Goal: Information Seeking & Learning: Learn about a topic

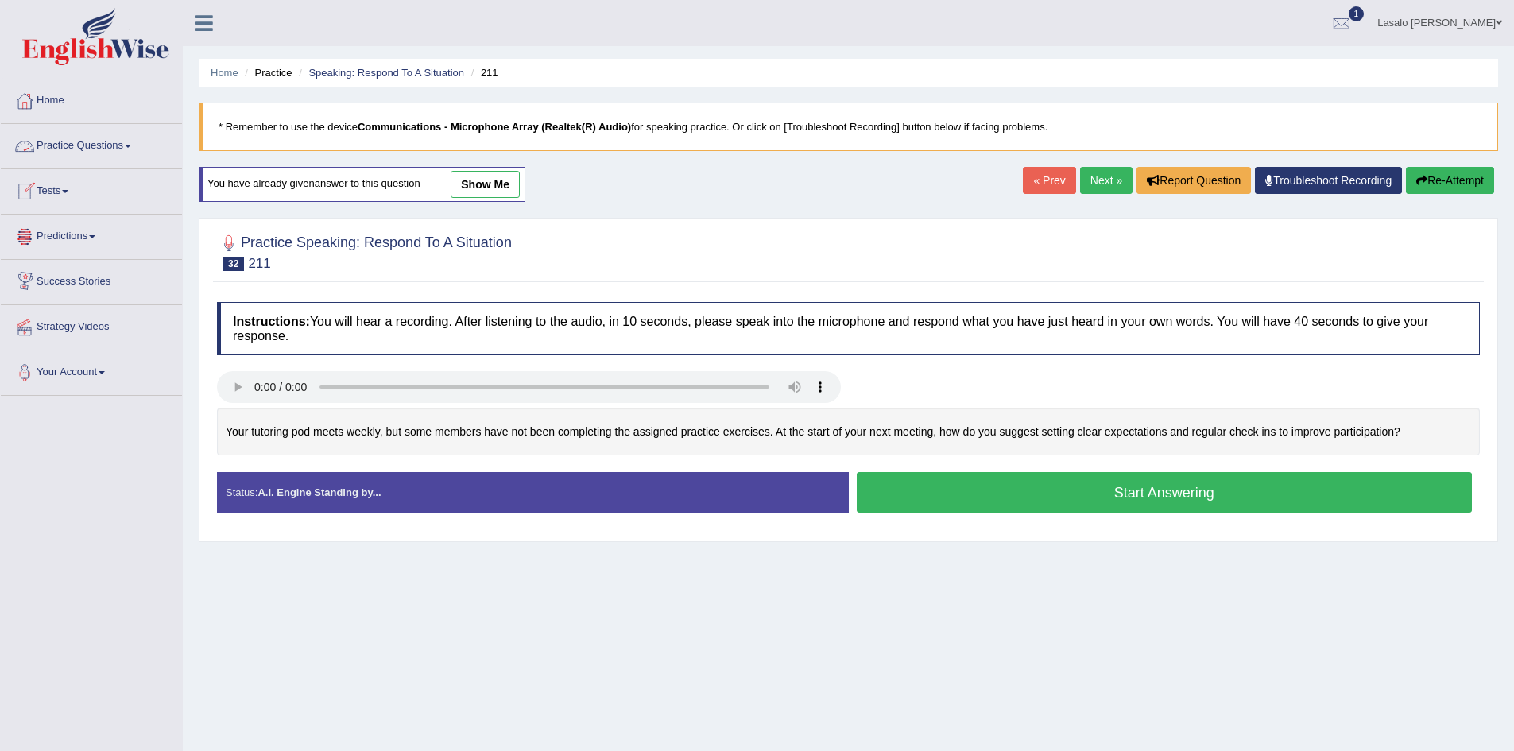
click at [79, 146] on link "Practice Questions" at bounding box center [91, 144] width 181 height 40
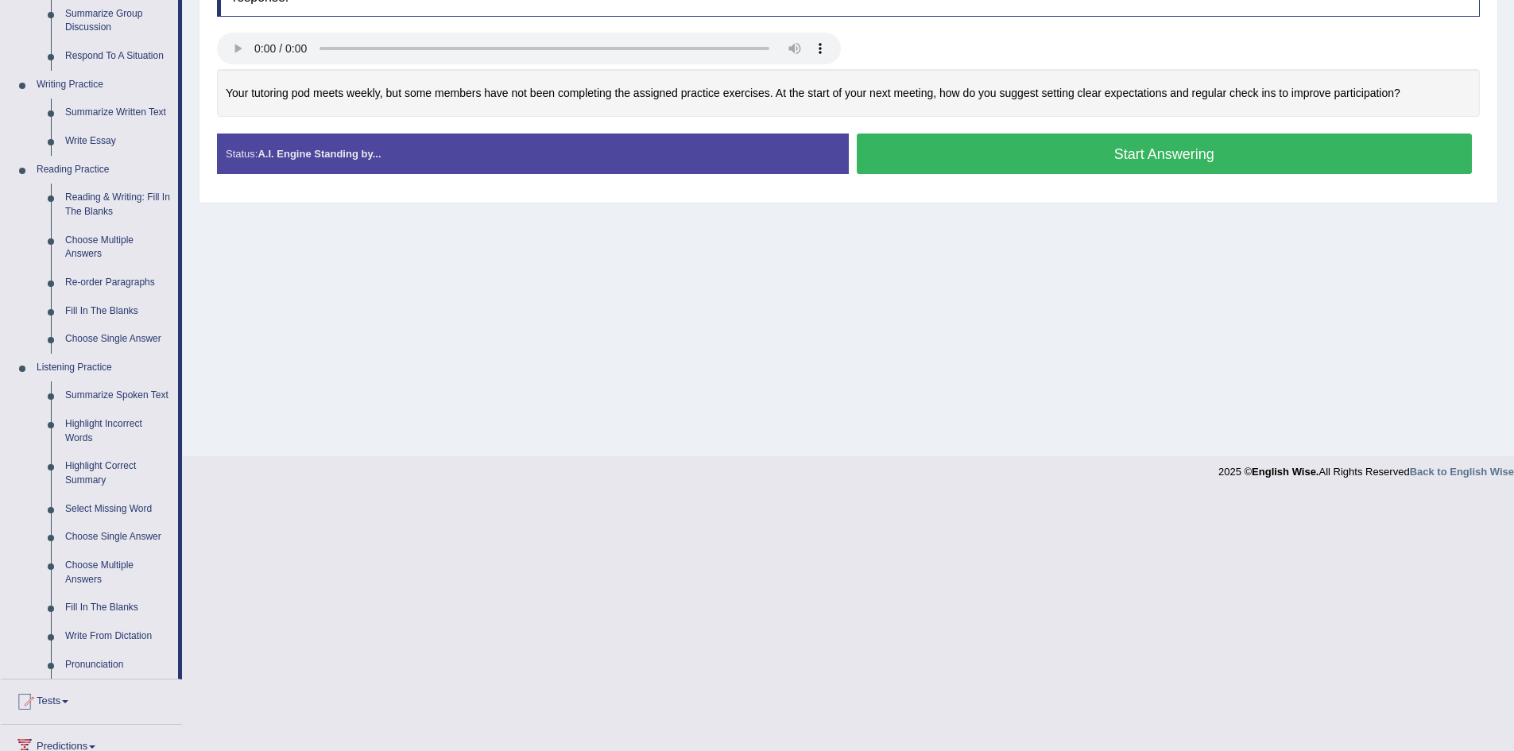
scroll to position [238, 0]
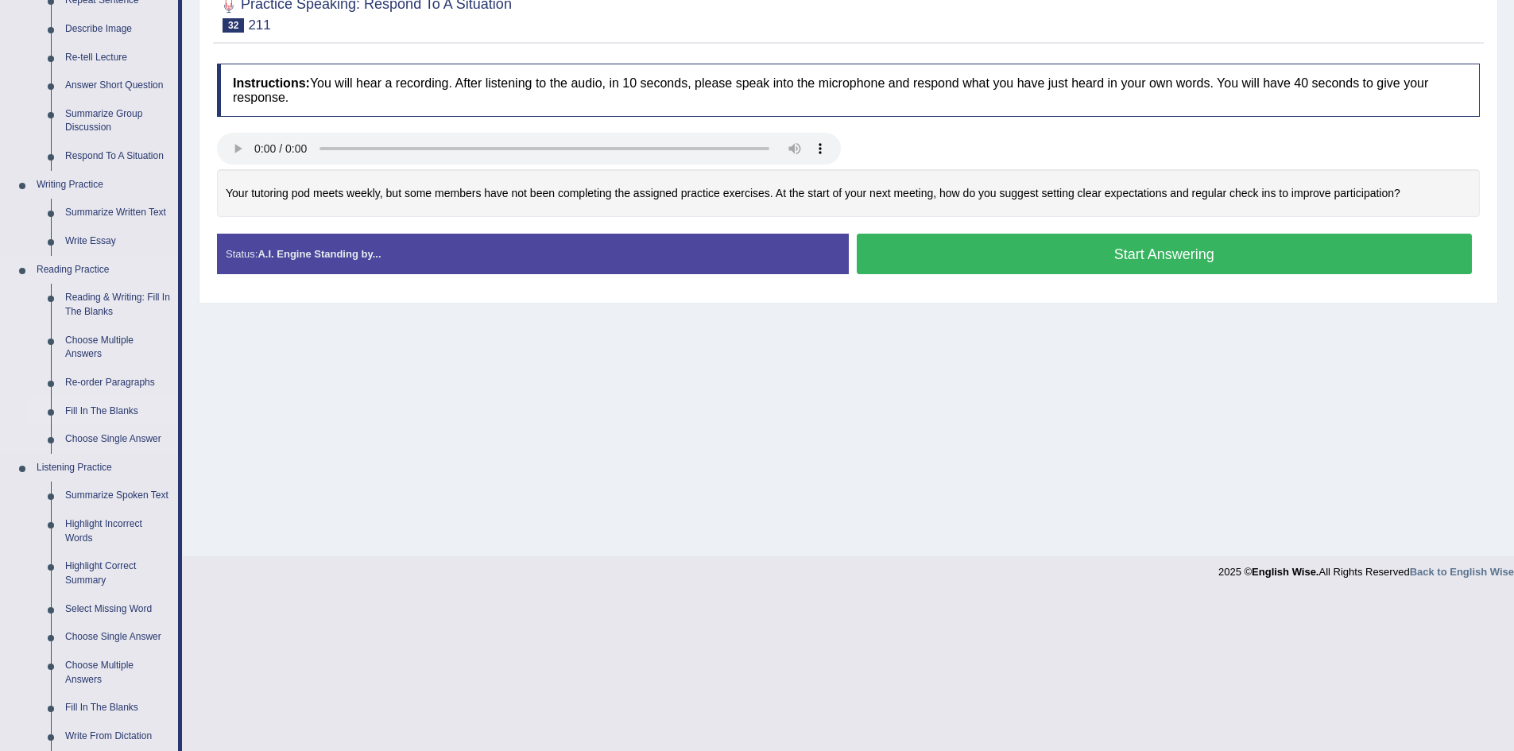
click at [115, 412] on link "Fill In The Blanks" at bounding box center [118, 411] width 120 height 29
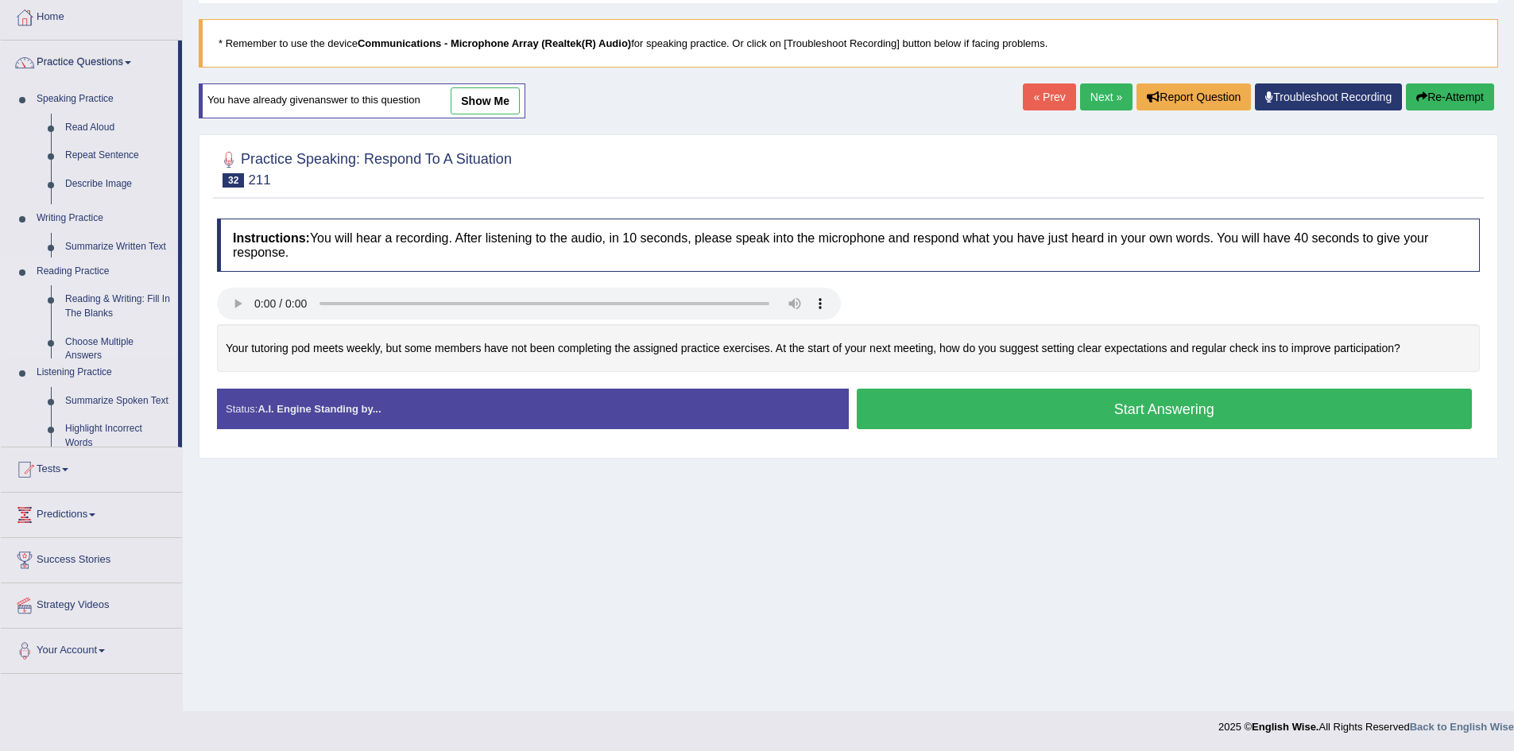
scroll to position [83, 0]
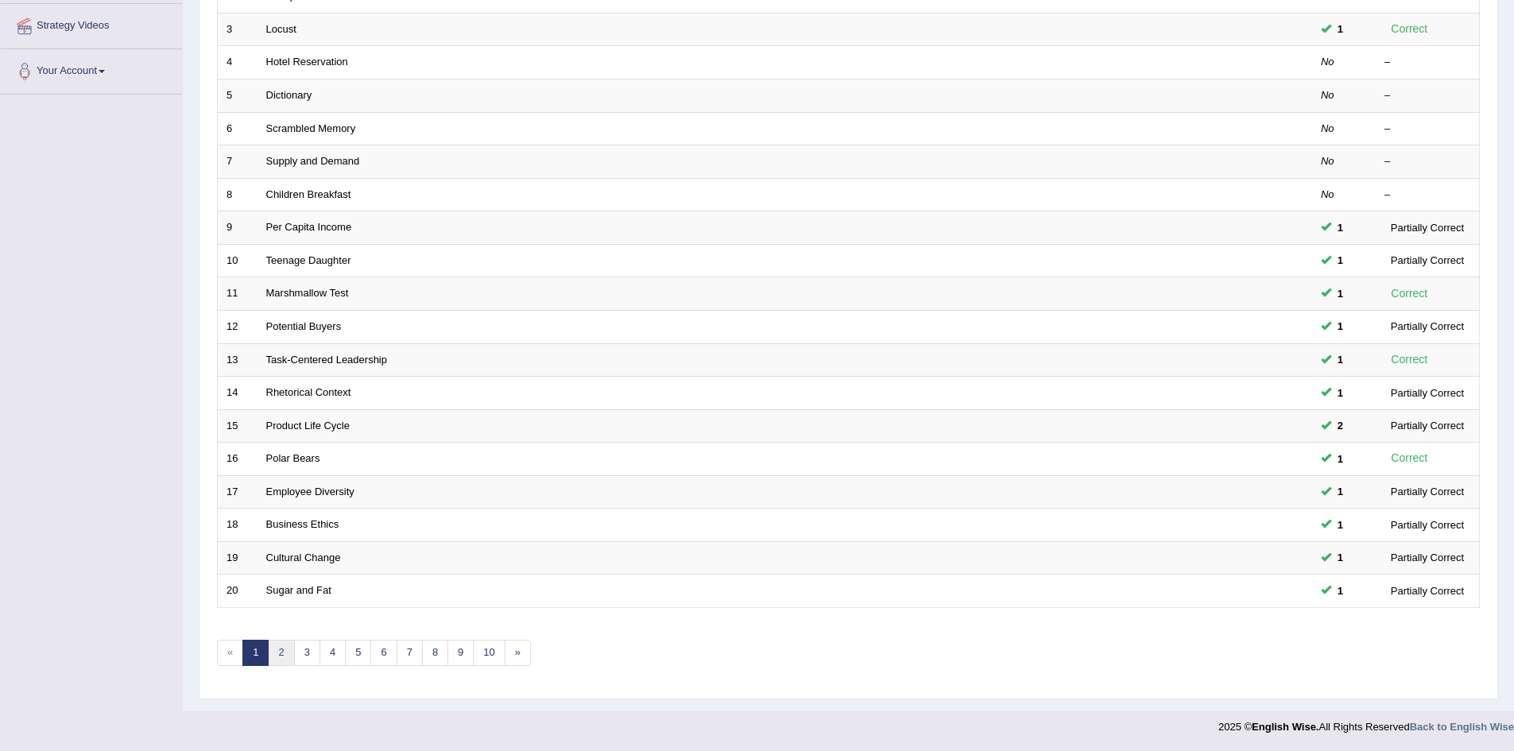
click at [279, 655] on link "2" at bounding box center [281, 653] width 26 height 26
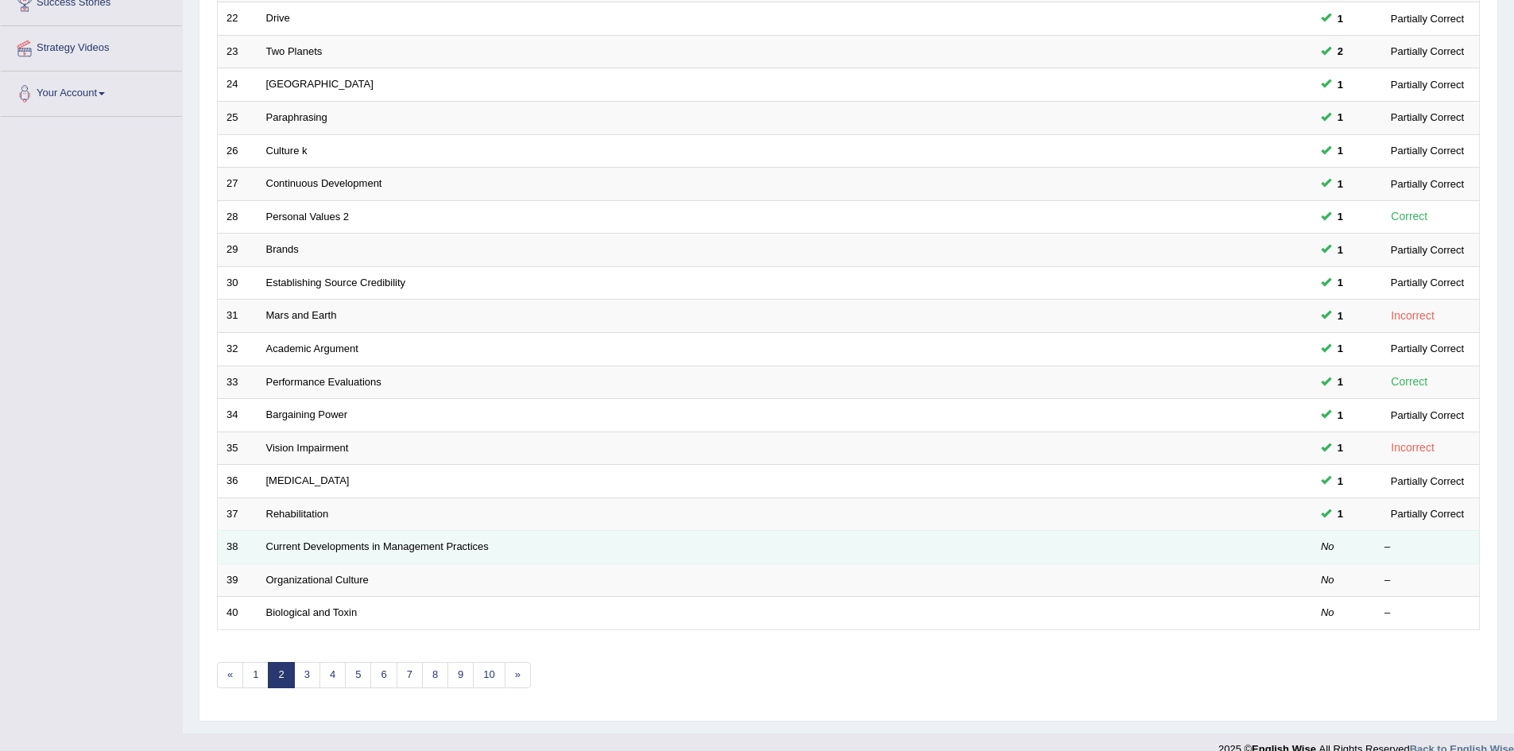
scroll to position [301, 0]
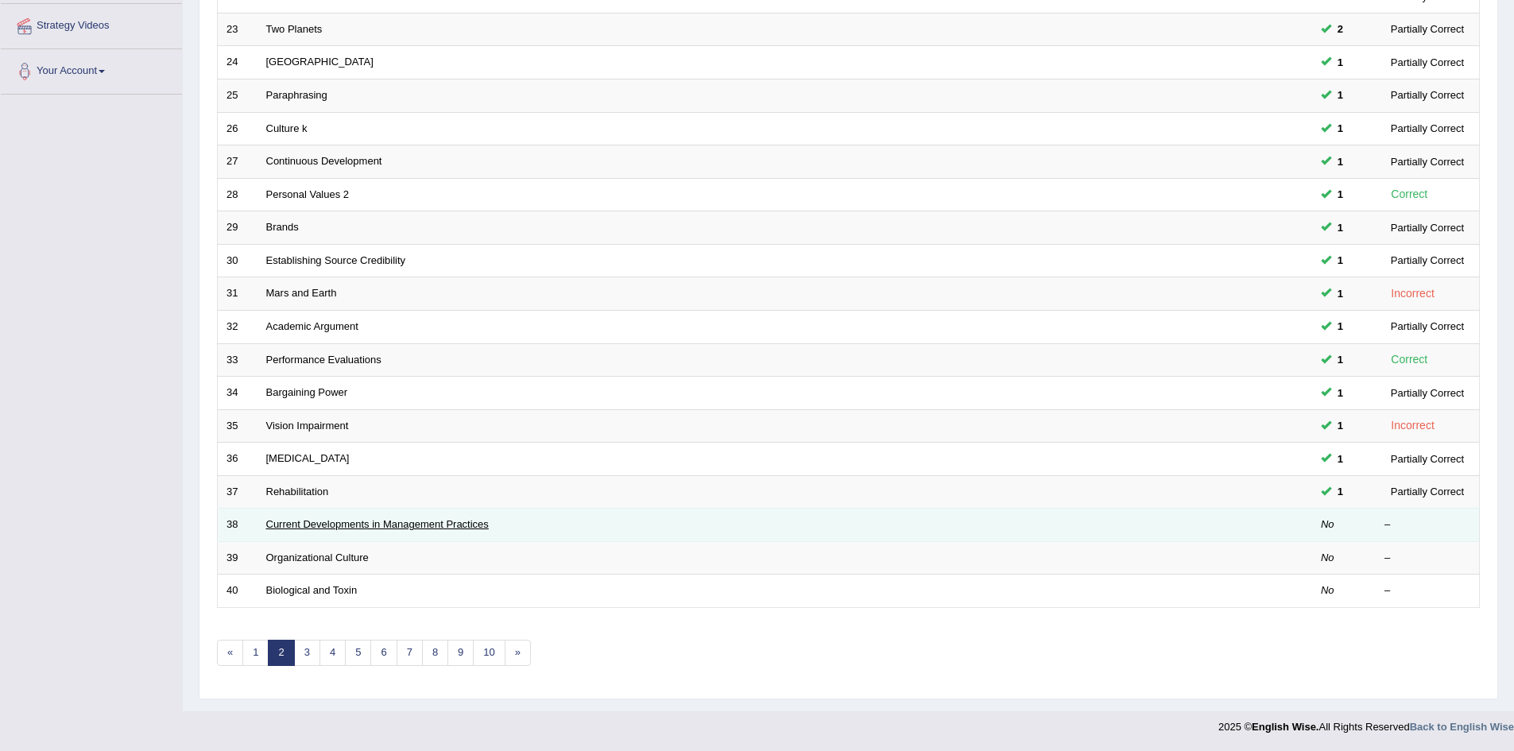
click at [365, 528] on link "Current Developments in Management Practices" at bounding box center [377, 524] width 222 height 12
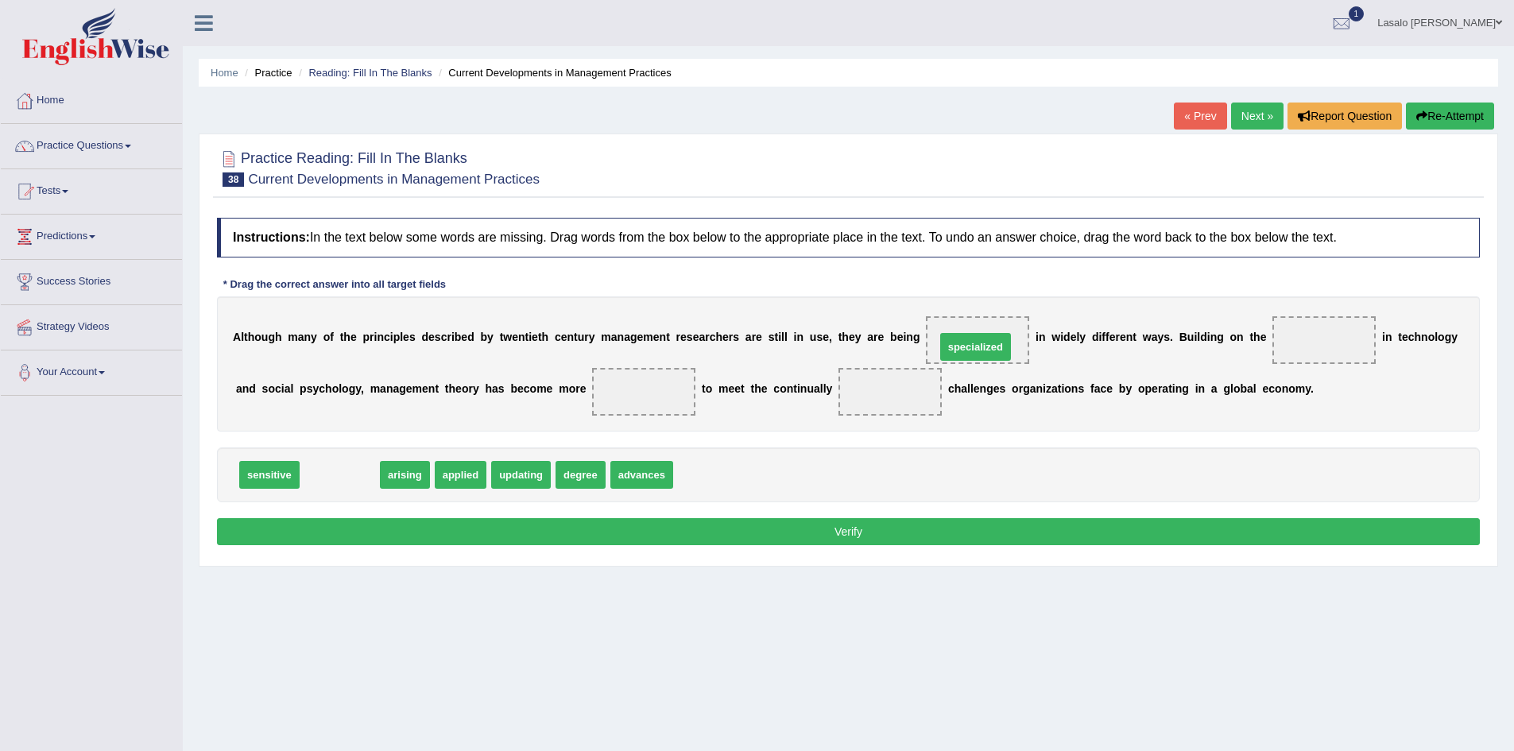
drag, startPoint x: 351, startPoint y: 476, endPoint x: 987, endPoint y: 348, distance: 648.4
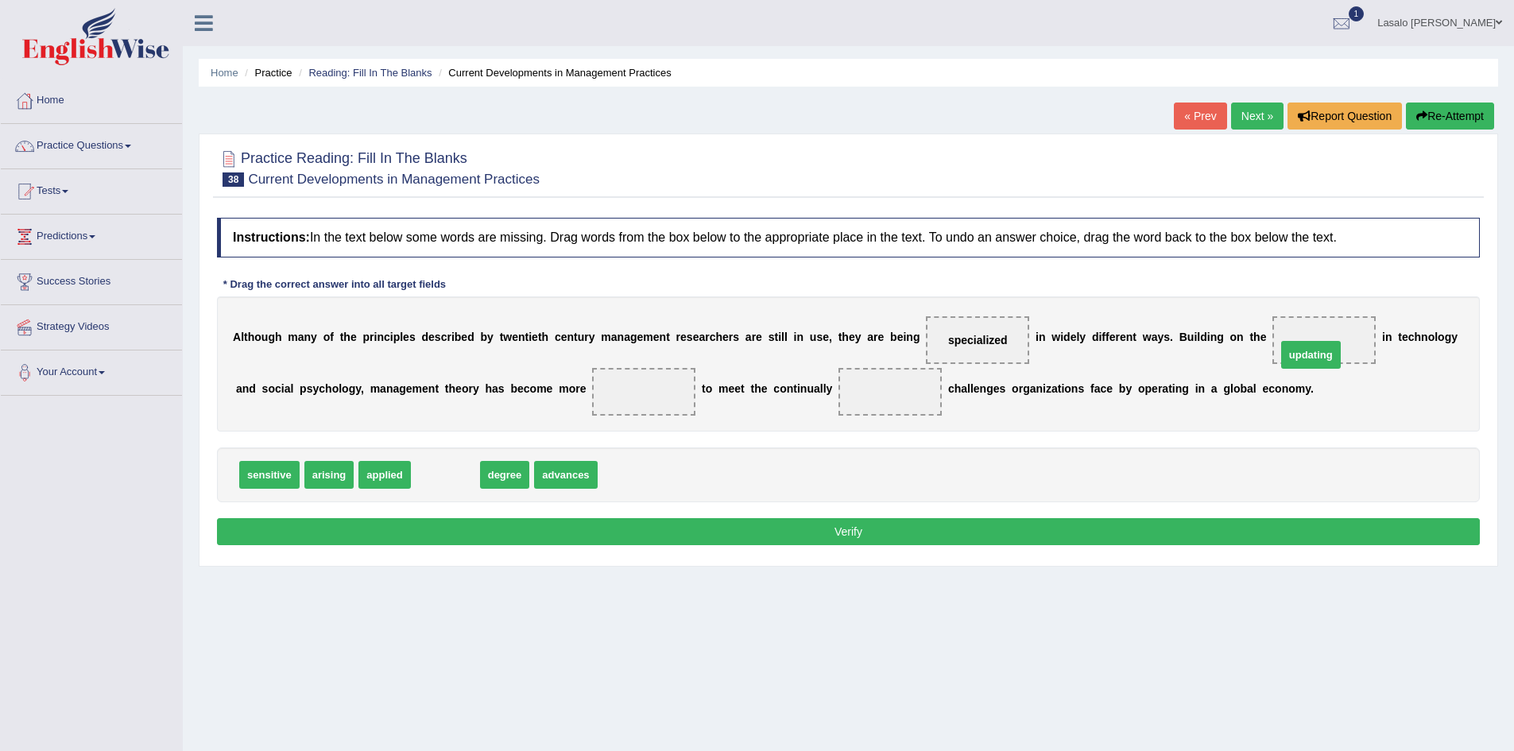
drag, startPoint x: 461, startPoint y: 474, endPoint x: 1326, endPoint y: 354, distance: 873.5
drag, startPoint x: 493, startPoint y: 479, endPoint x: 621, endPoint y: 405, distance: 147.0
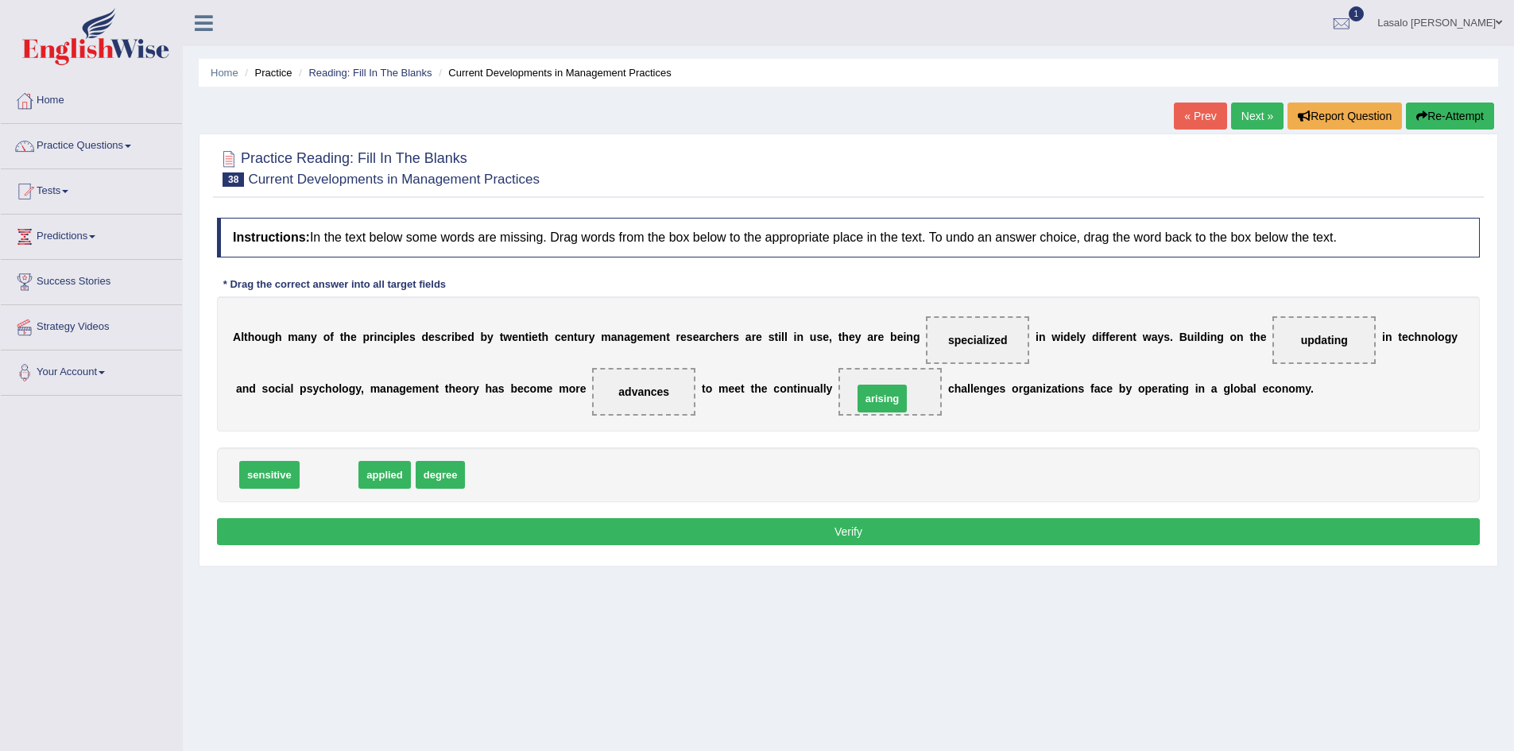
drag, startPoint x: 329, startPoint y: 479, endPoint x: 898, endPoint y: 404, distance: 573.8
click at [868, 533] on button "Verify" at bounding box center [848, 531] width 1263 height 27
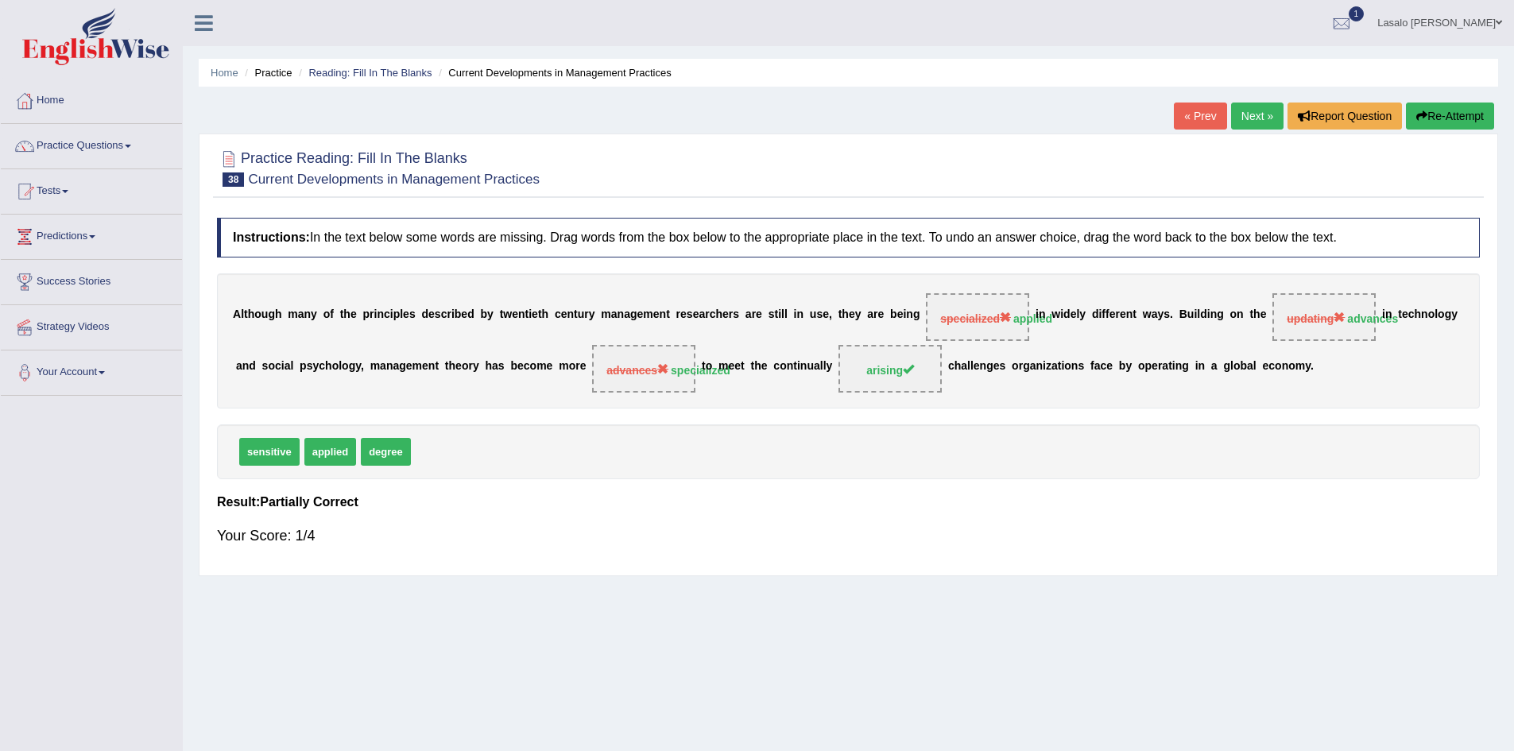
click at [1255, 113] on link "Next »" at bounding box center [1257, 115] width 52 height 27
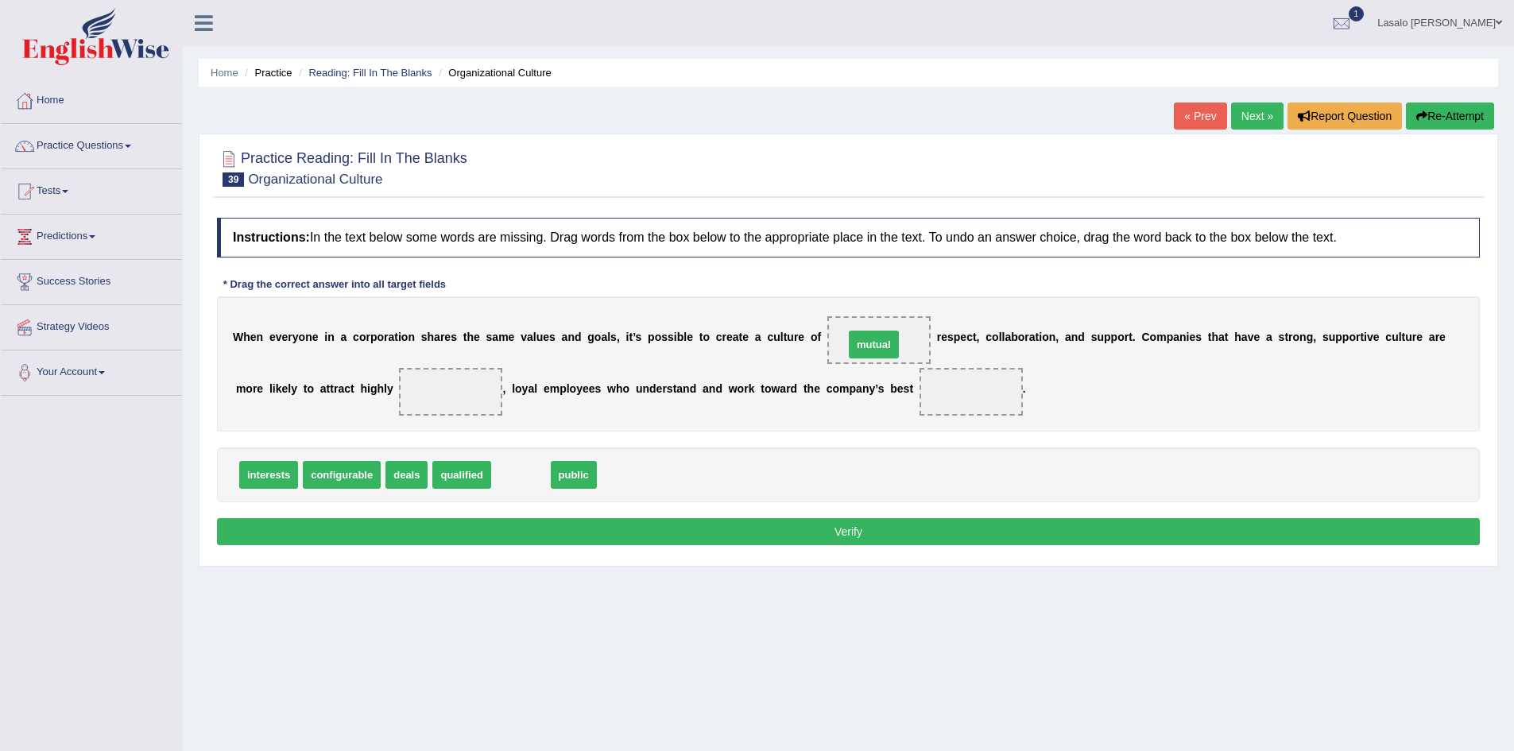
drag, startPoint x: 522, startPoint y: 476, endPoint x: 875, endPoint y: 346, distance: 376.1
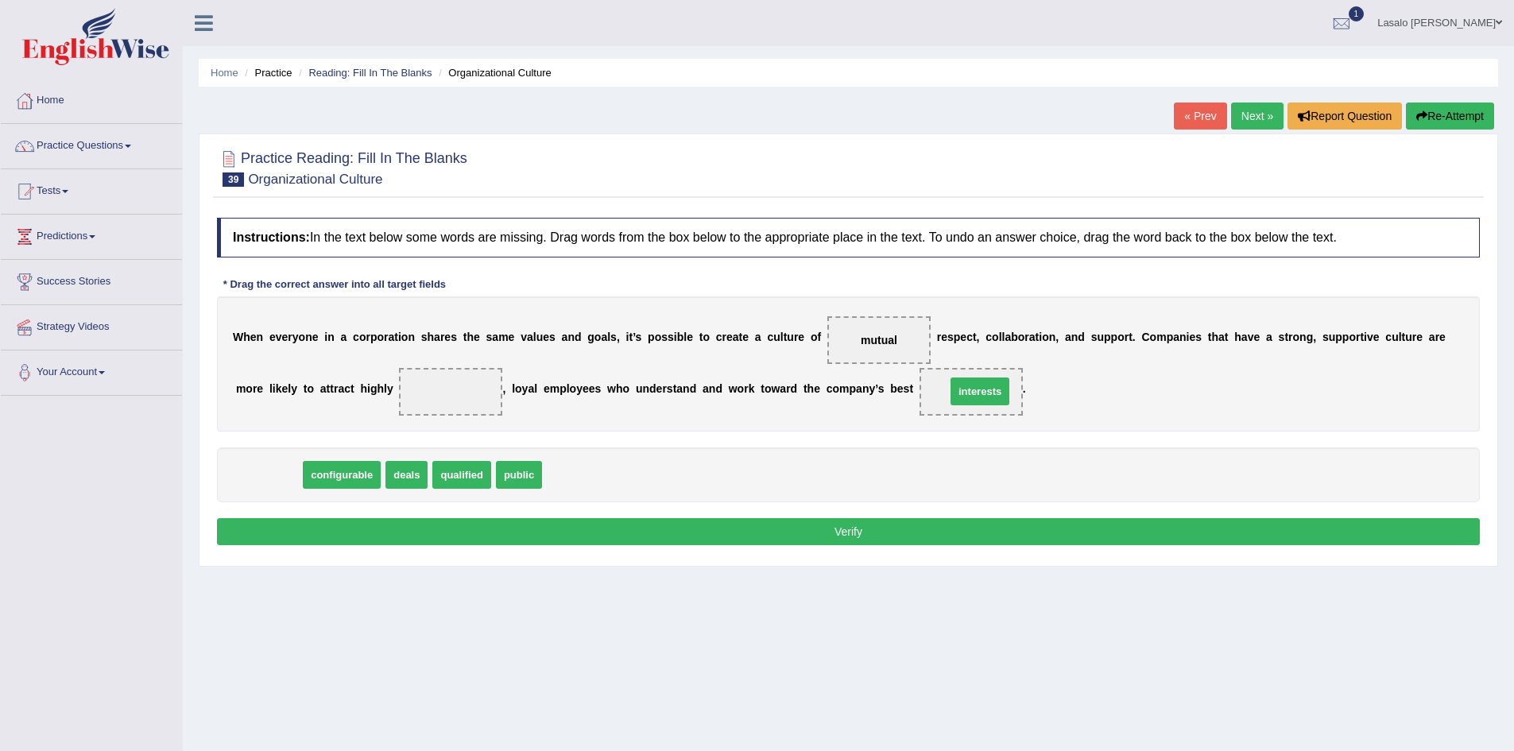
drag, startPoint x: 280, startPoint y: 474, endPoint x: 991, endPoint y: 391, distance: 716.0
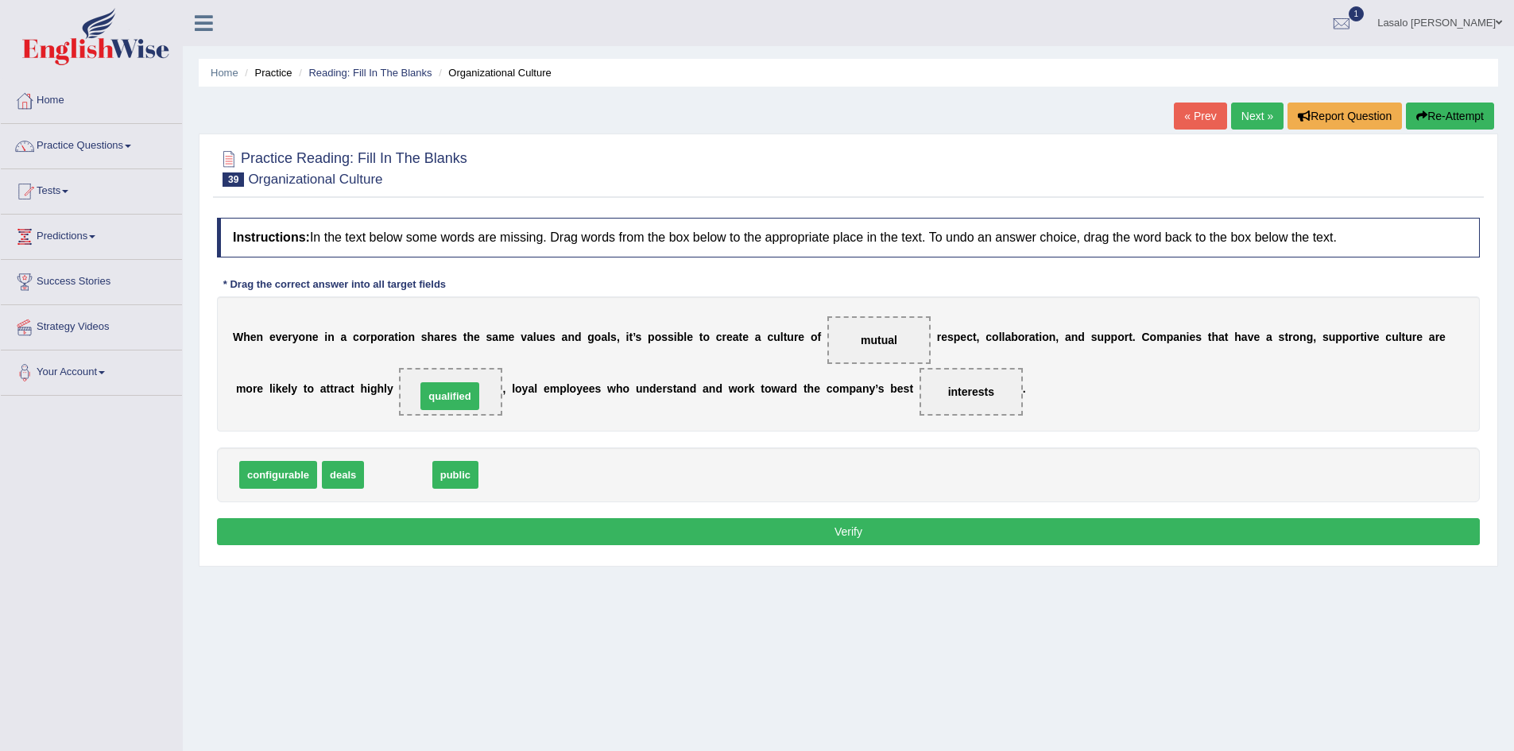
drag, startPoint x: 402, startPoint y: 477, endPoint x: 454, endPoint y: 398, distance: 94.1
click at [850, 528] on button "Verify" at bounding box center [848, 531] width 1263 height 27
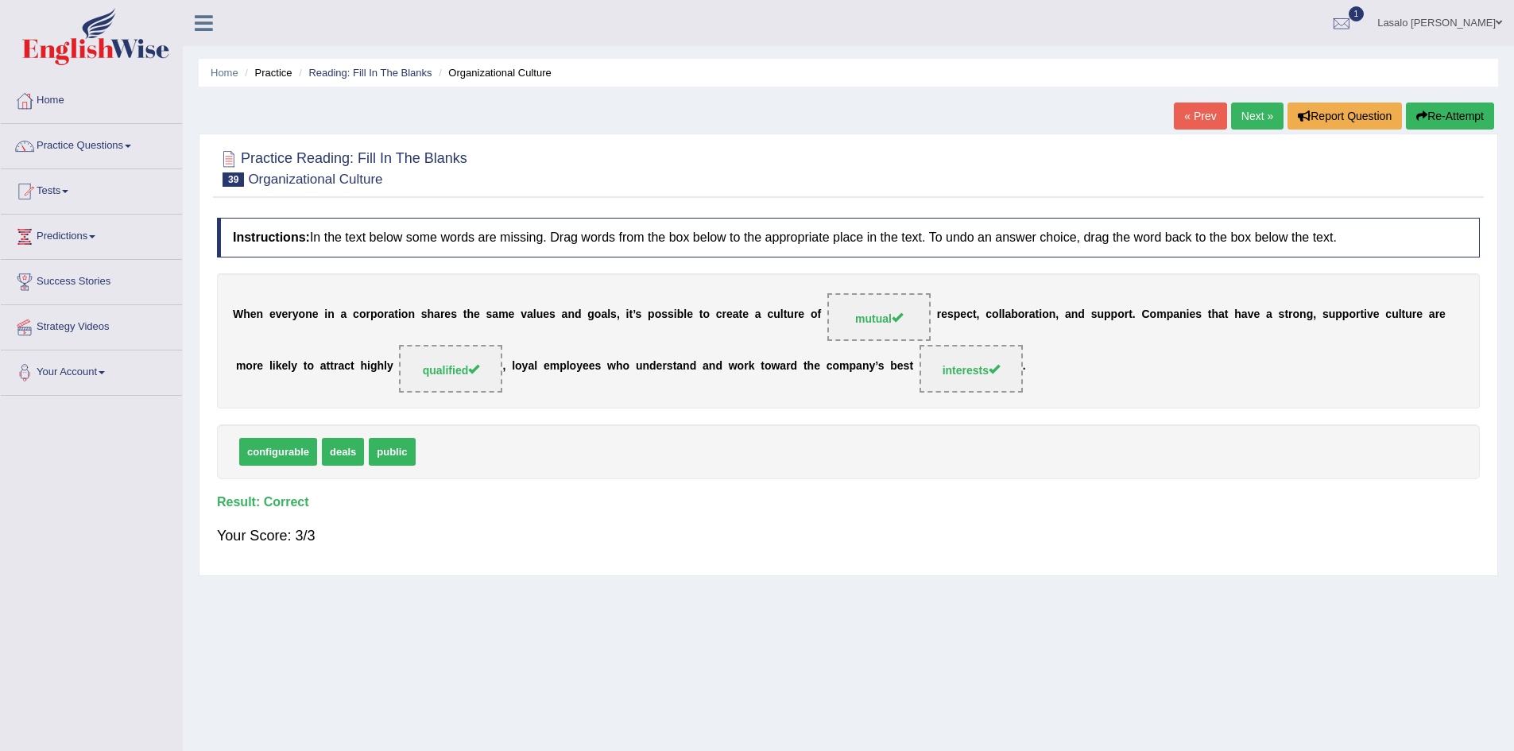
click at [1242, 118] on link "Next »" at bounding box center [1257, 115] width 52 height 27
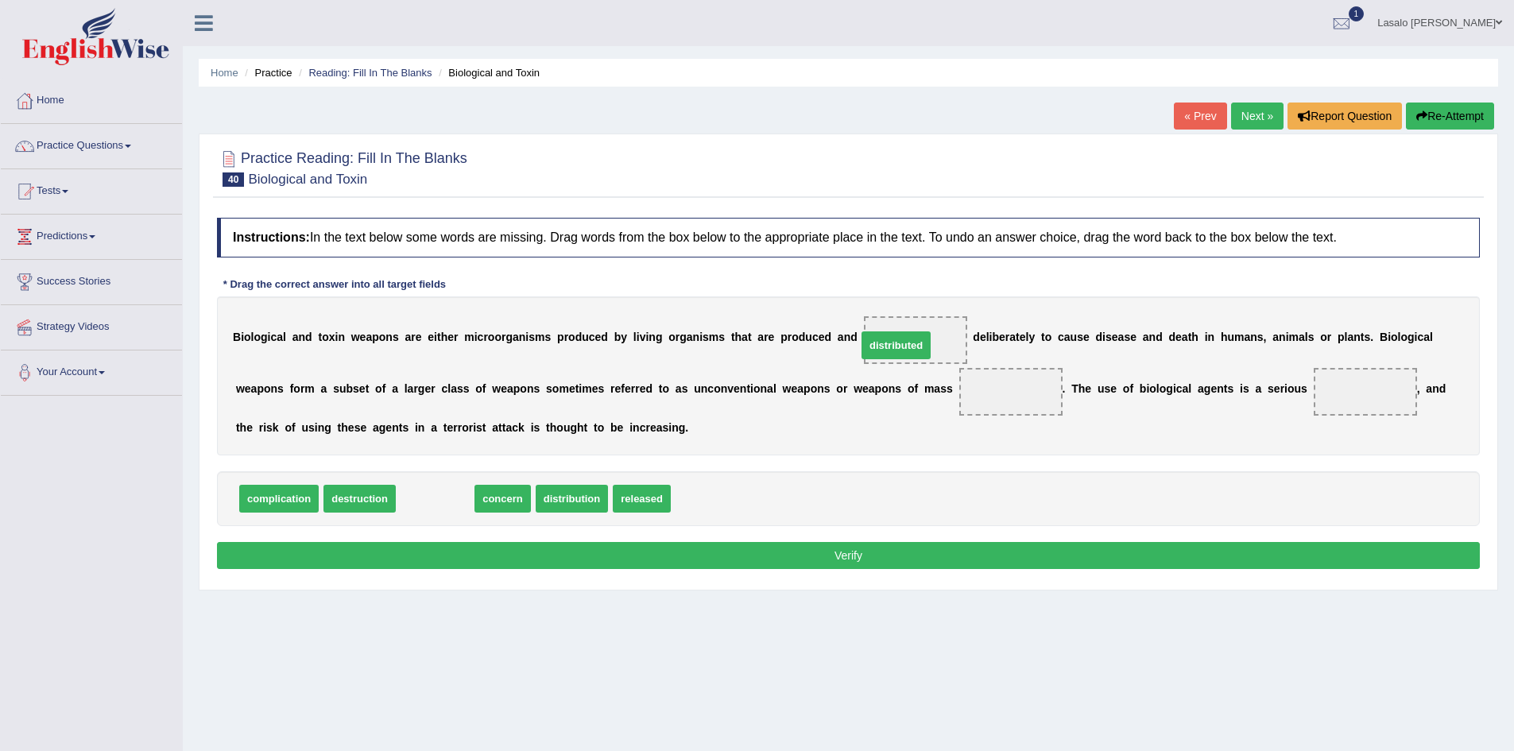
drag, startPoint x: 438, startPoint y: 501, endPoint x: 899, endPoint y: 347, distance: 485.7
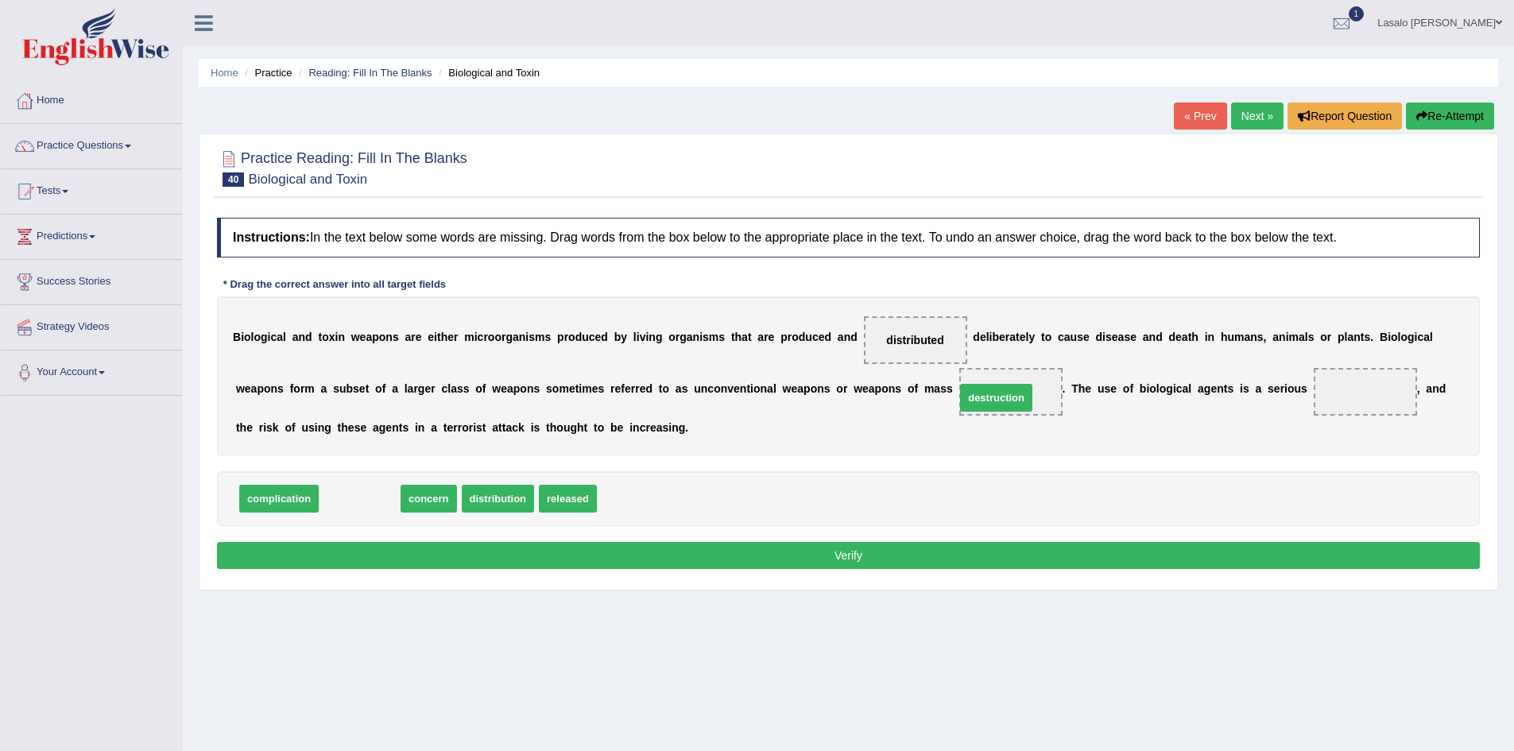
drag, startPoint x: 367, startPoint y: 497, endPoint x: 1012, endPoint y: 396, distance: 653.0
drag, startPoint x: 343, startPoint y: 497, endPoint x: 1389, endPoint y: 399, distance: 1050.2
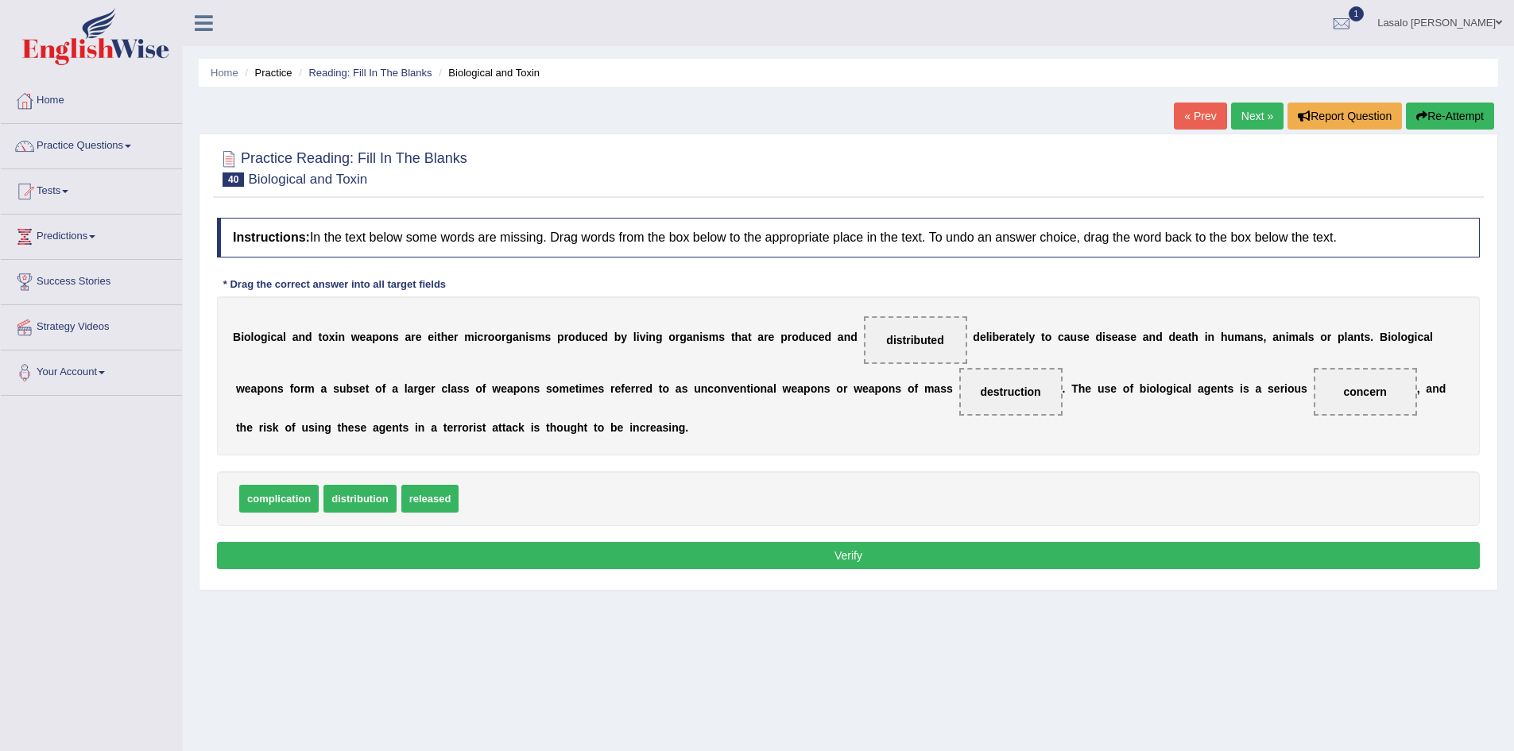
click at [851, 554] on button "Verify" at bounding box center [848, 555] width 1263 height 27
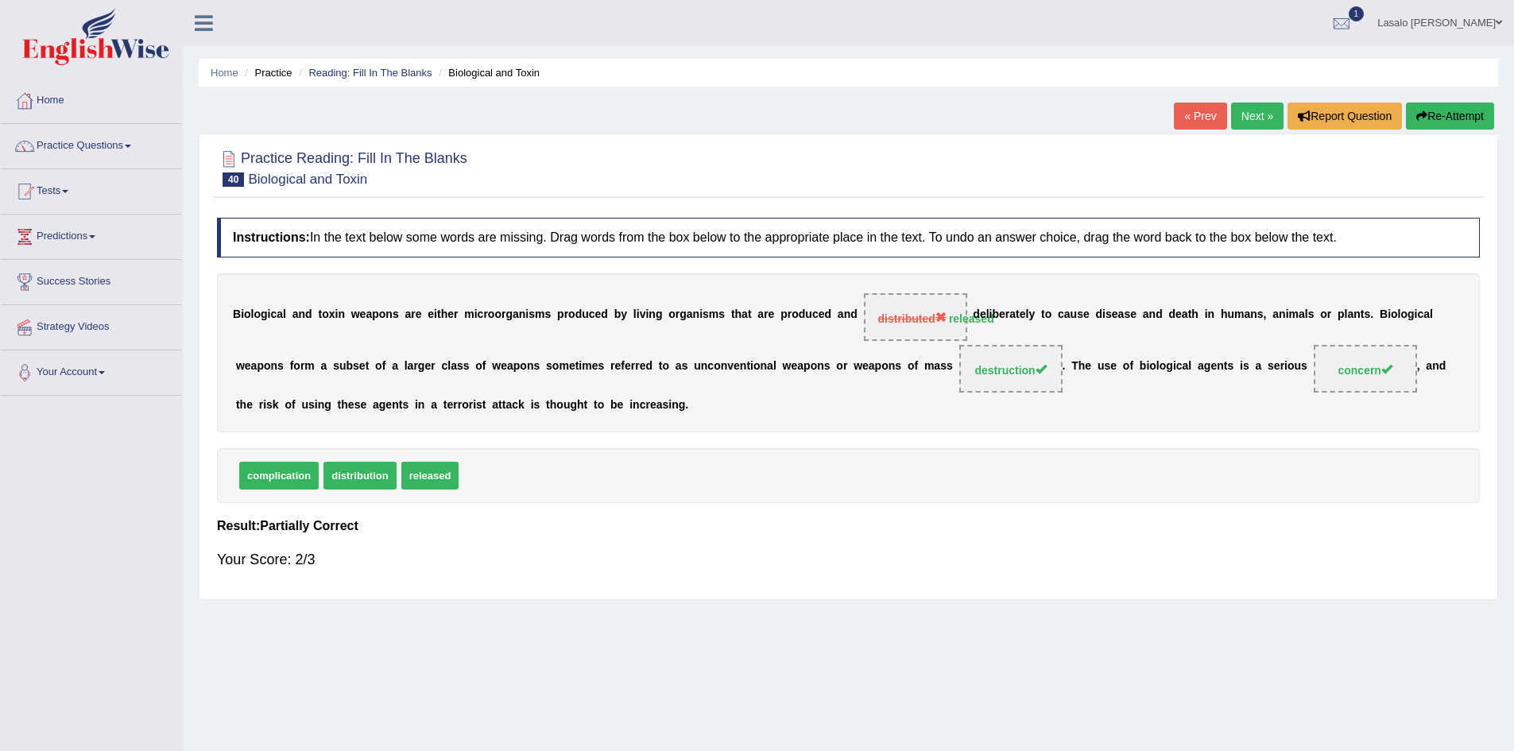
click at [1250, 110] on link "Next »" at bounding box center [1257, 115] width 52 height 27
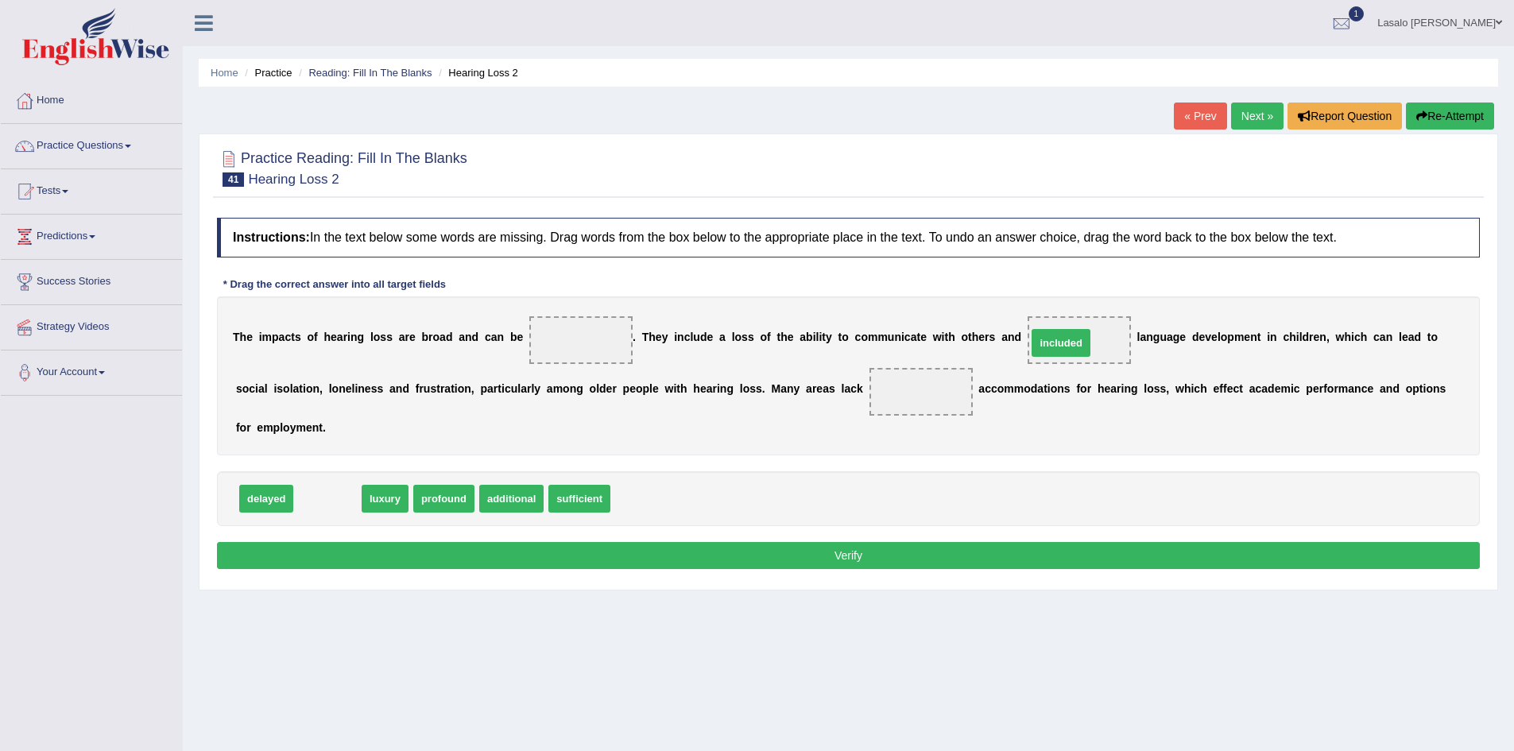
drag, startPoint x: 333, startPoint y: 499, endPoint x: 1066, endPoint y: 343, distance: 749.7
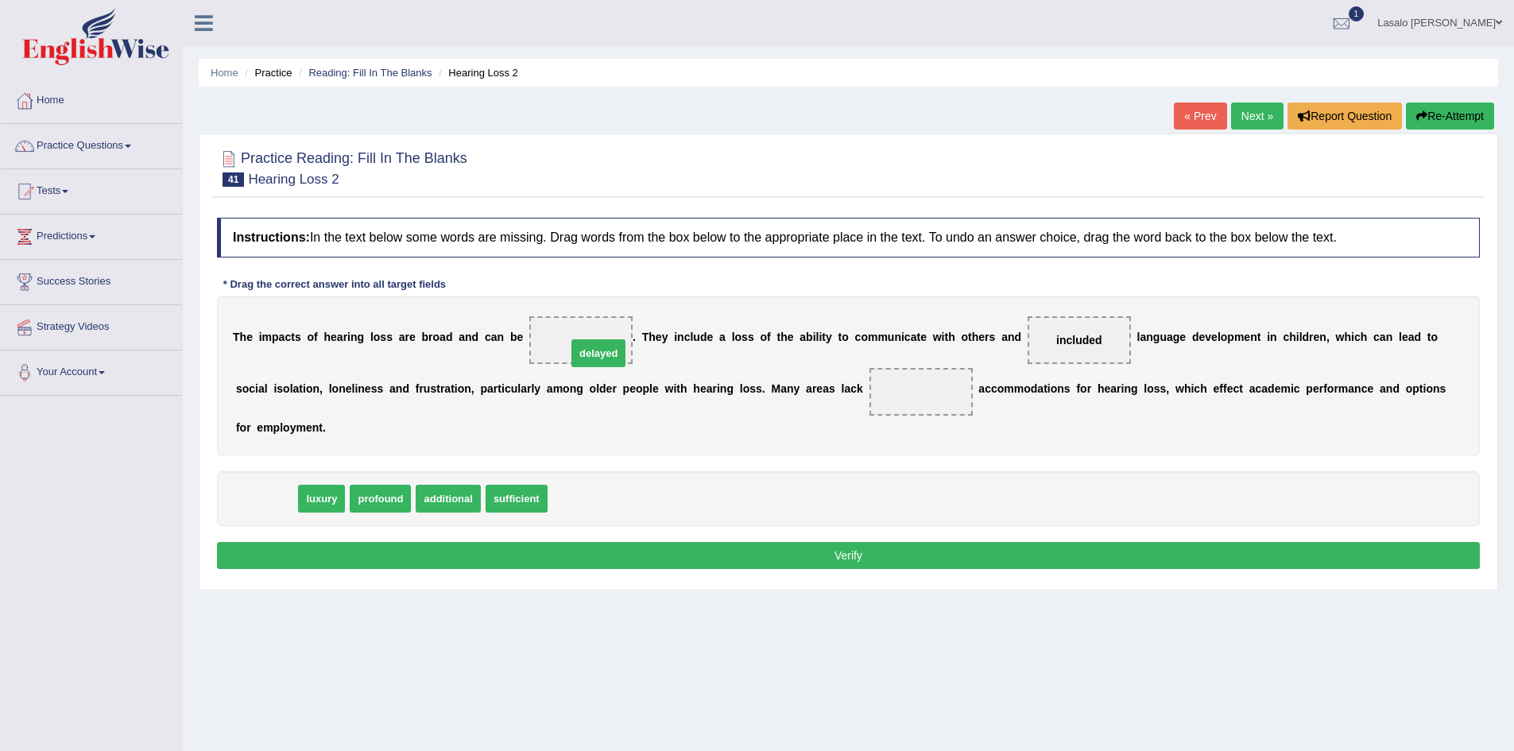
drag, startPoint x: 259, startPoint y: 501, endPoint x: 591, endPoint y: 356, distance: 362.5
drag, startPoint x: 262, startPoint y: 499, endPoint x: 912, endPoint y: 407, distance: 656.4
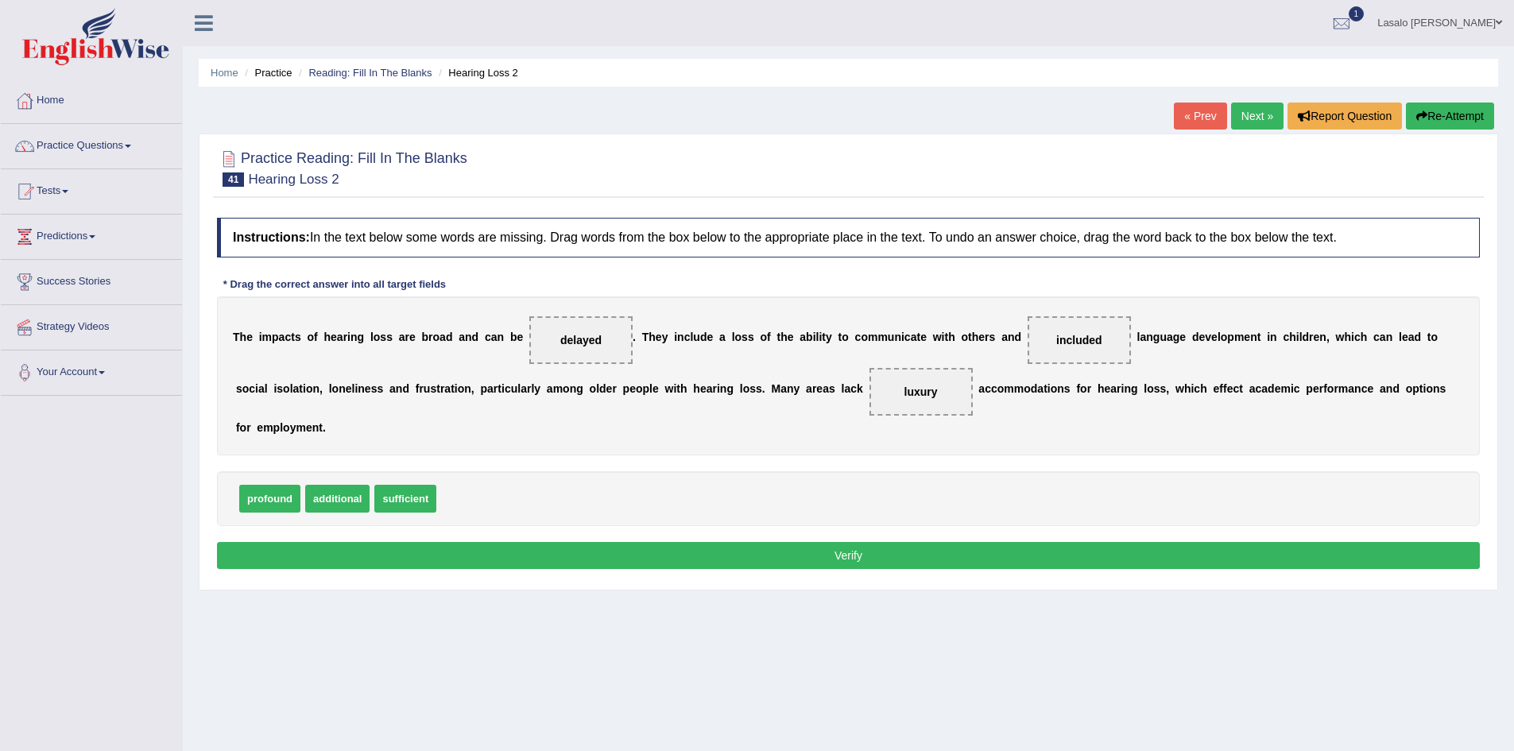
click at [867, 557] on button "Verify" at bounding box center [848, 555] width 1263 height 27
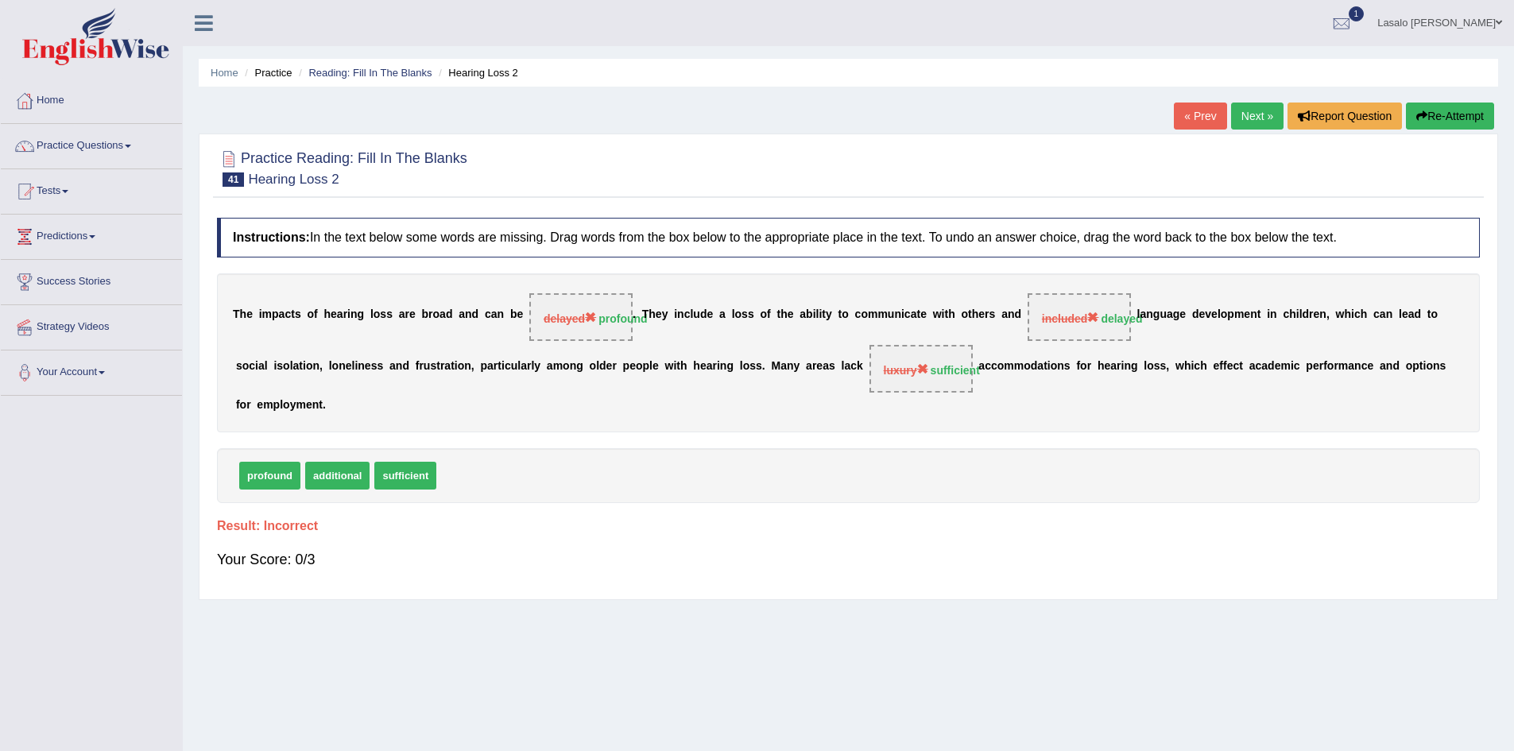
click at [1254, 118] on link "Next »" at bounding box center [1257, 115] width 52 height 27
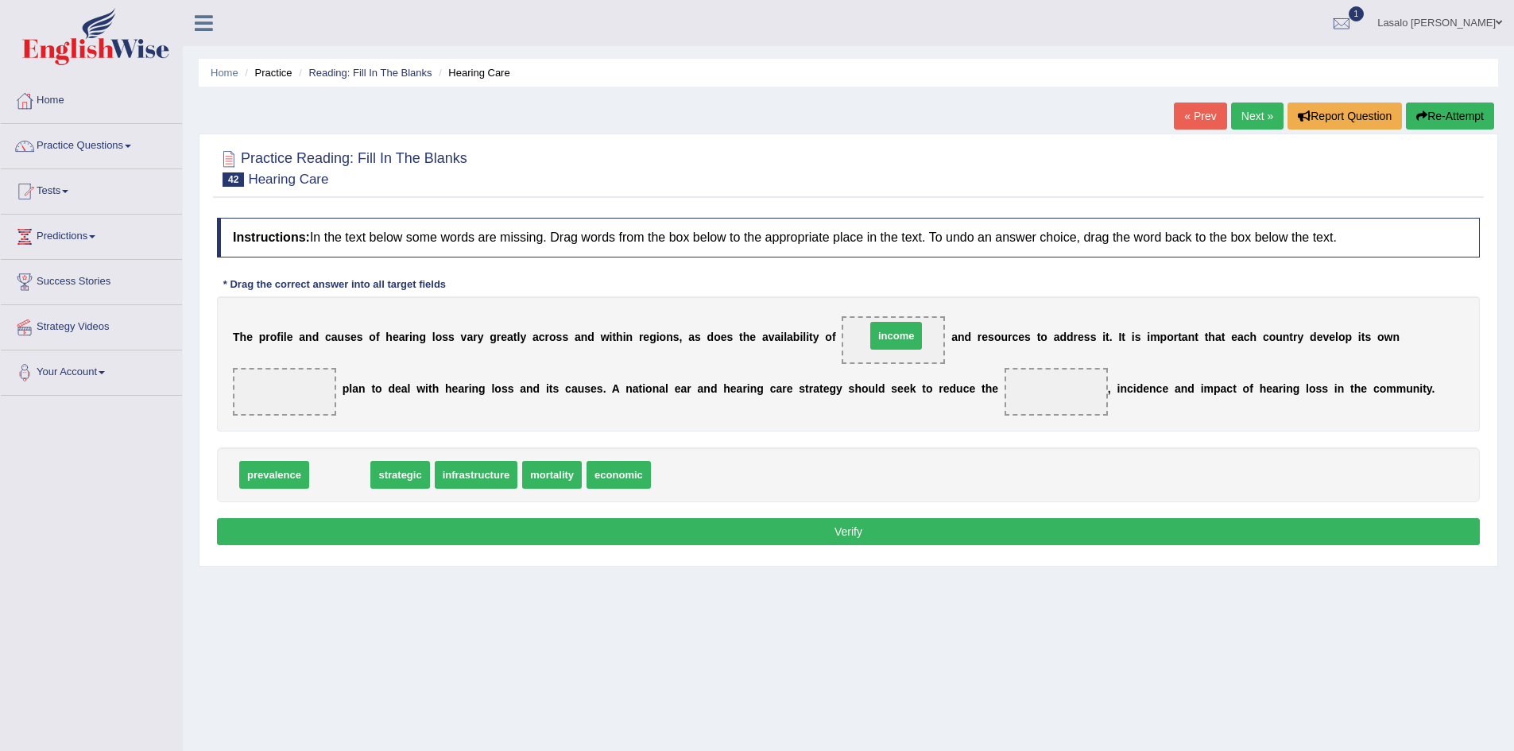
drag, startPoint x: 346, startPoint y: 478, endPoint x: 900, endPoint y: 337, distance: 572.1
drag, startPoint x: 346, startPoint y: 473, endPoint x: 293, endPoint y: 395, distance: 93.9
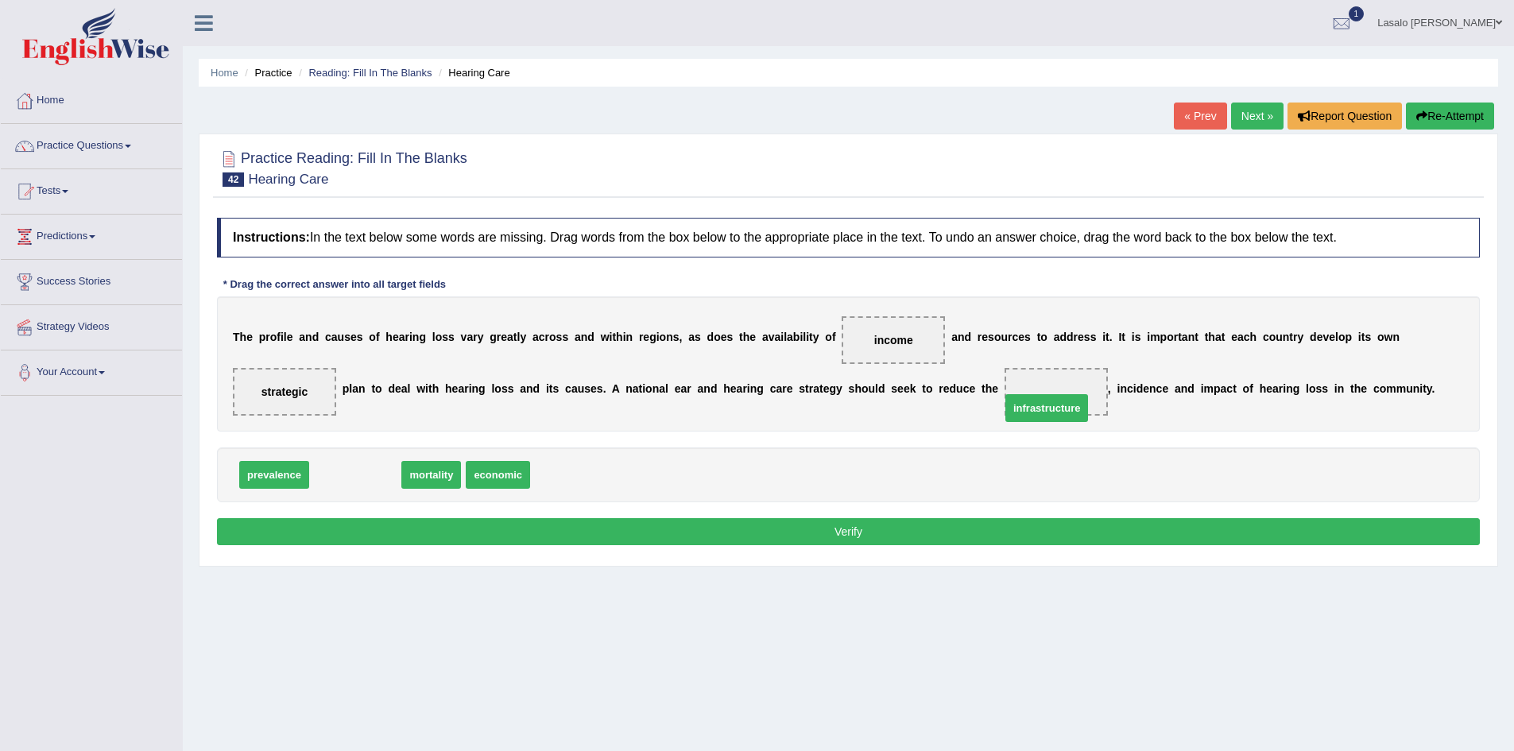
drag, startPoint x: 355, startPoint y: 477, endPoint x: 1046, endPoint y: 410, distance: 694.5
click at [842, 536] on button "Verify" at bounding box center [848, 531] width 1263 height 27
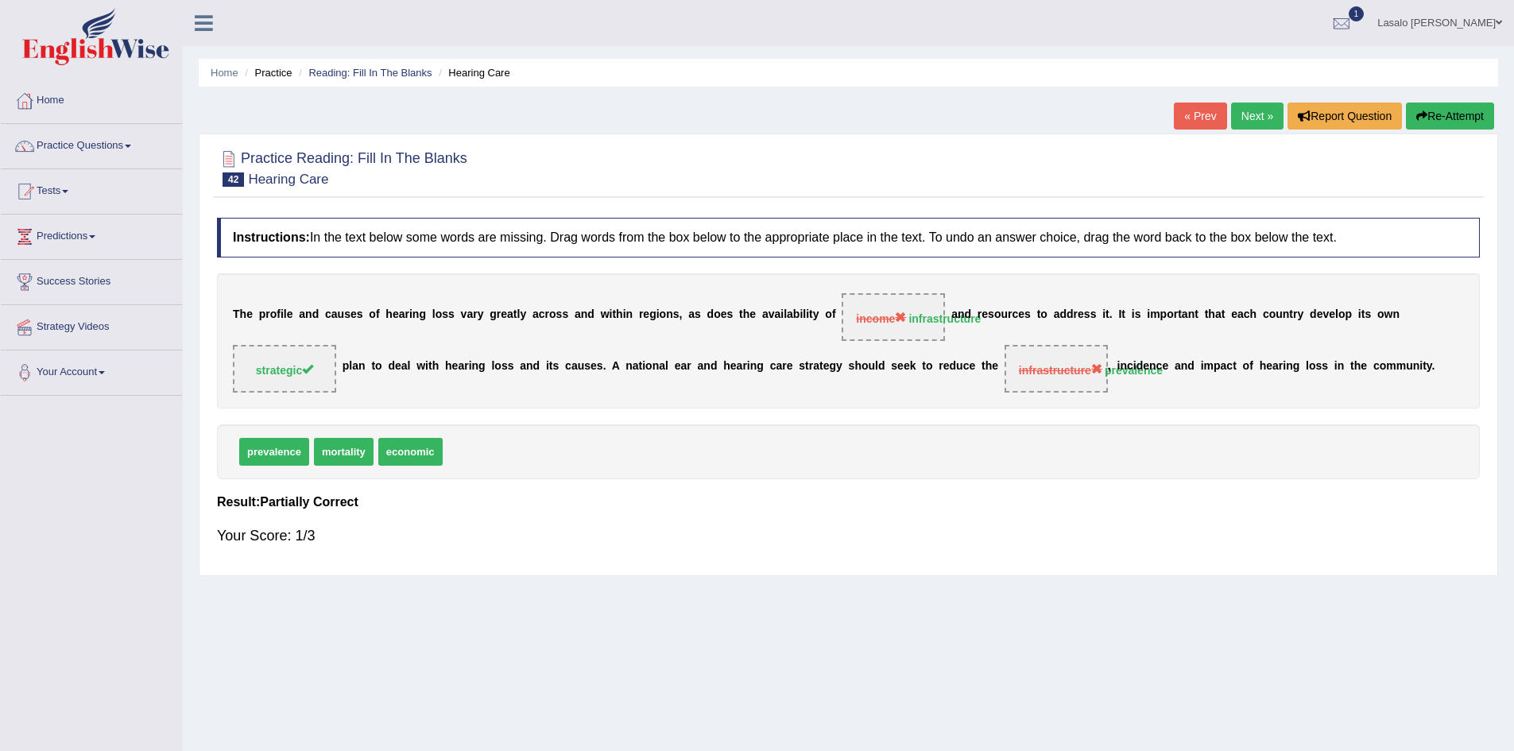
click at [1261, 113] on link "Next »" at bounding box center [1257, 115] width 52 height 27
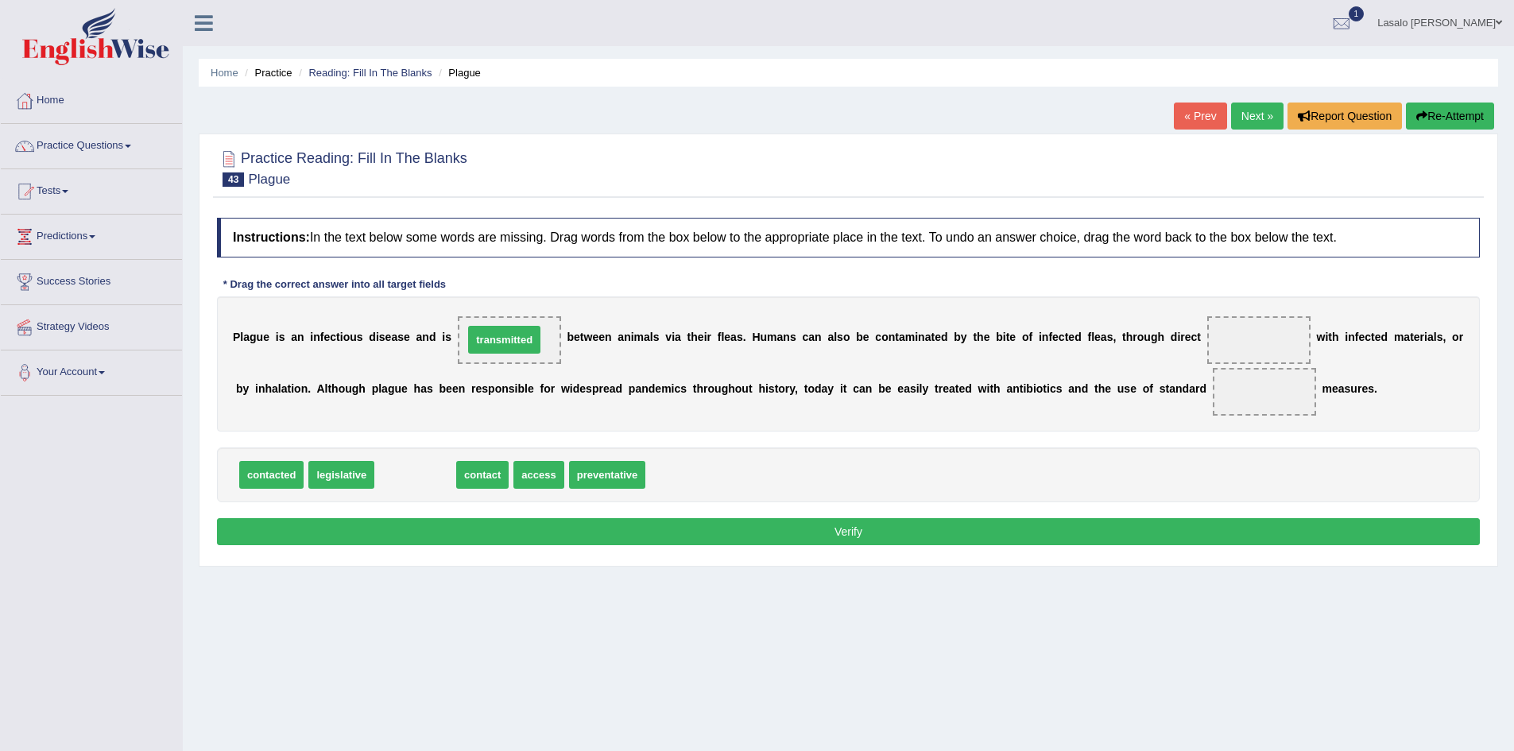
drag, startPoint x: 428, startPoint y: 474, endPoint x: 535, endPoint y: 347, distance: 165.8
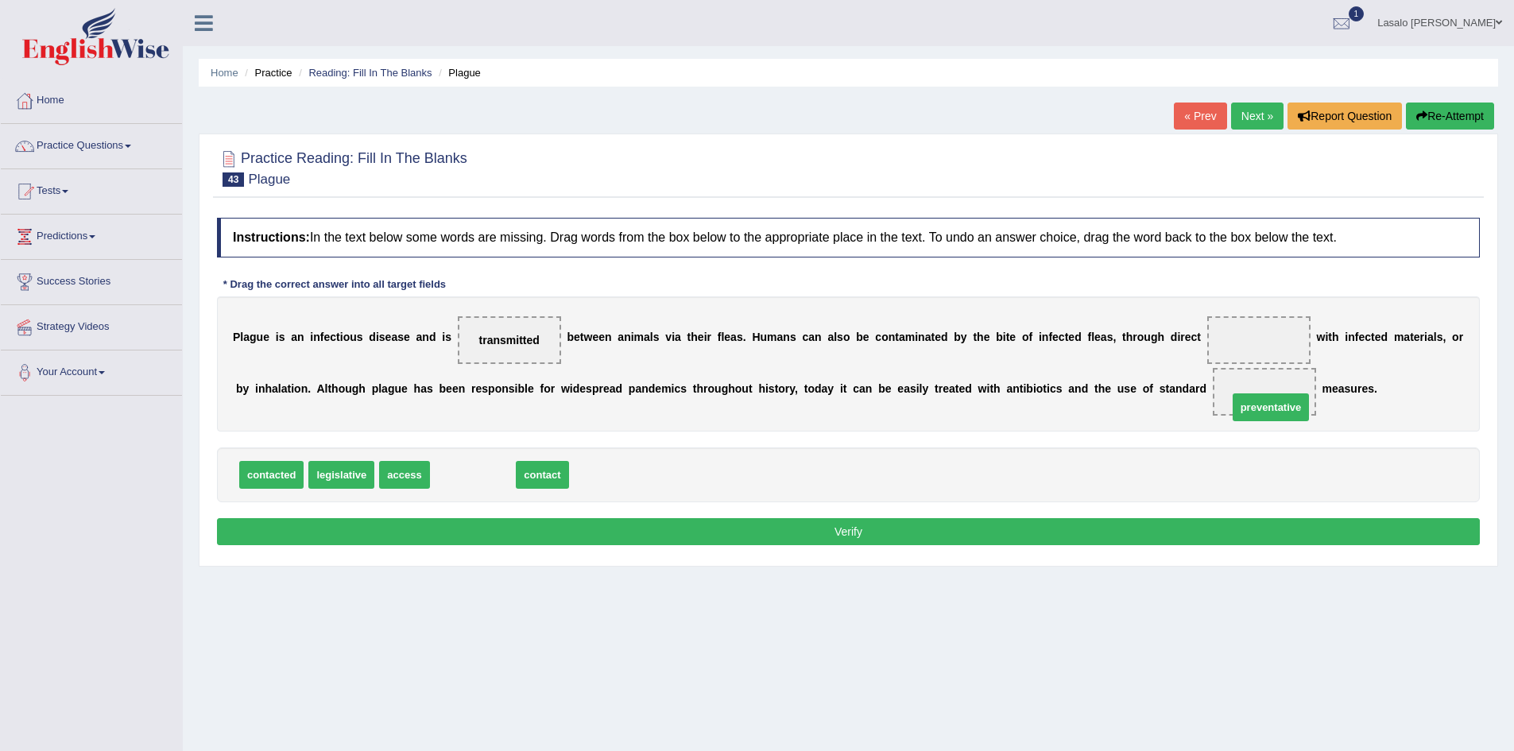
drag, startPoint x: 474, startPoint y: 477, endPoint x: 1271, endPoint y: 409, distance: 800.6
drag, startPoint x: 455, startPoint y: 473, endPoint x: 1277, endPoint y: 346, distance: 831.3
click at [840, 531] on button "Verify" at bounding box center [848, 531] width 1263 height 27
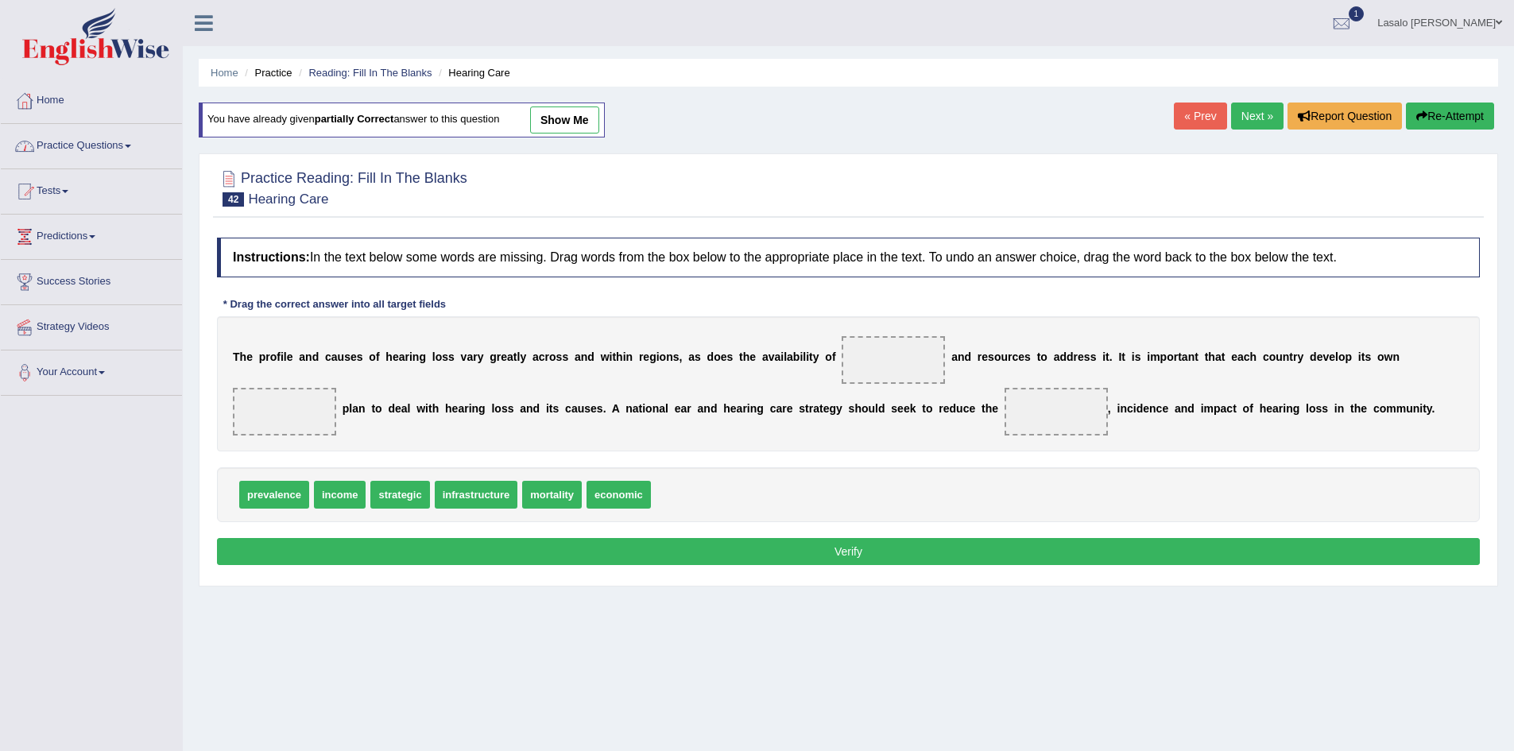
click at [81, 145] on link "Practice Questions" at bounding box center [91, 144] width 181 height 40
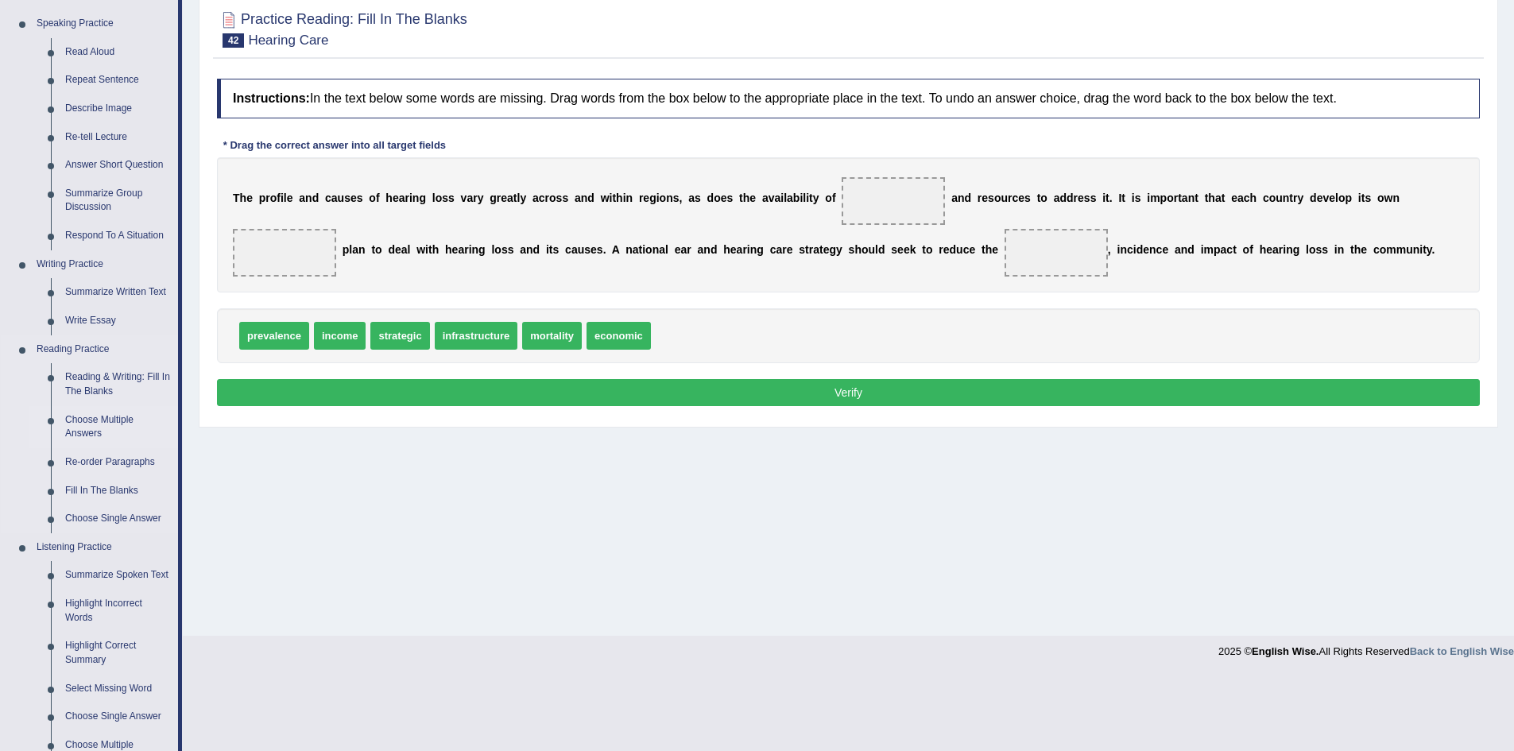
scroll to position [238, 0]
